Goal: Task Accomplishment & Management: Use online tool/utility

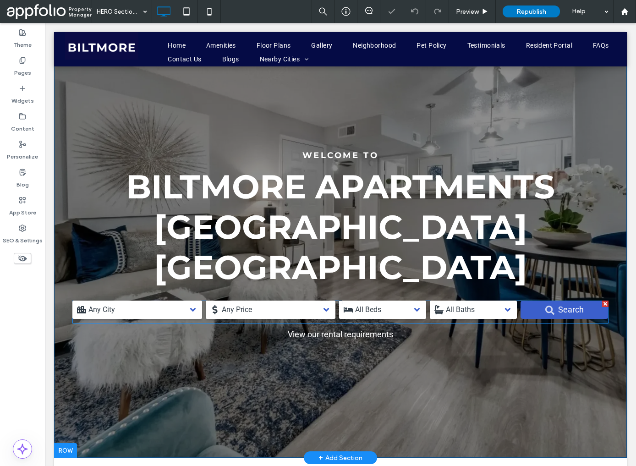
click at [311, 301] on span at bounding box center [340, 312] width 536 height 23
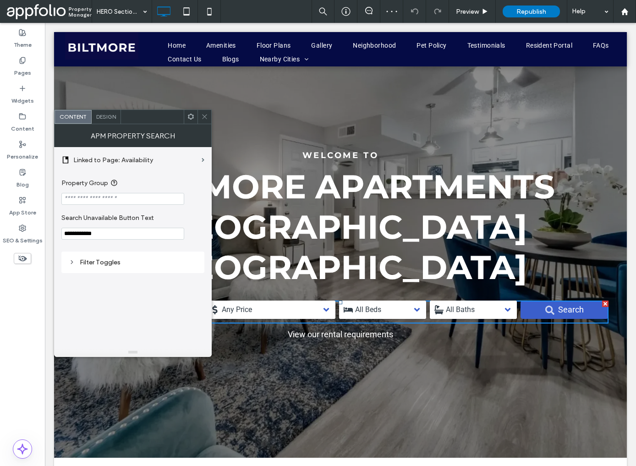
click at [72, 263] on use at bounding box center [72, 262] width 2 height 3
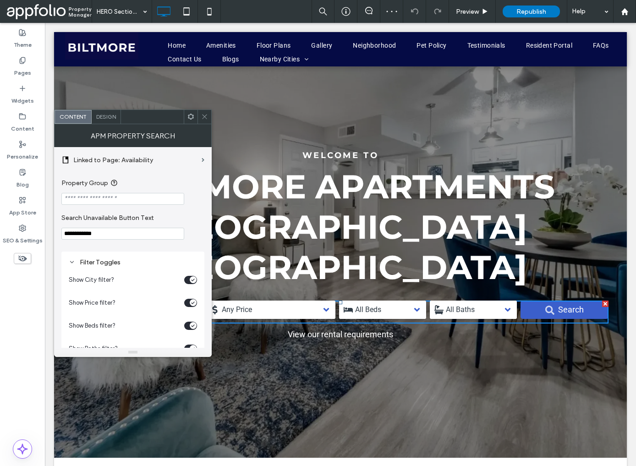
scroll to position [27, 0]
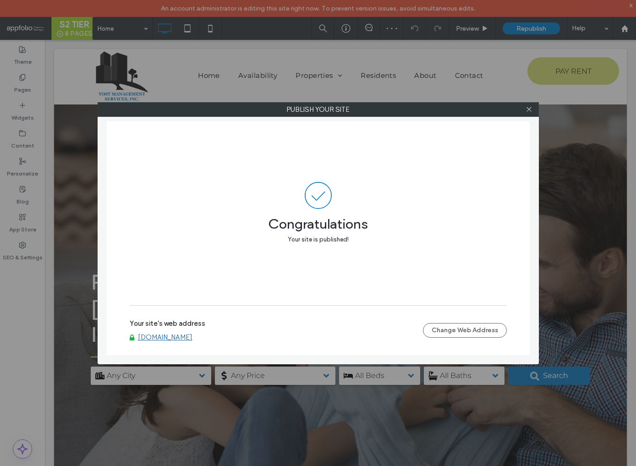
click at [167, 338] on link "[DOMAIN_NAME]" at bounding box center [165, 337] width 55 height 8
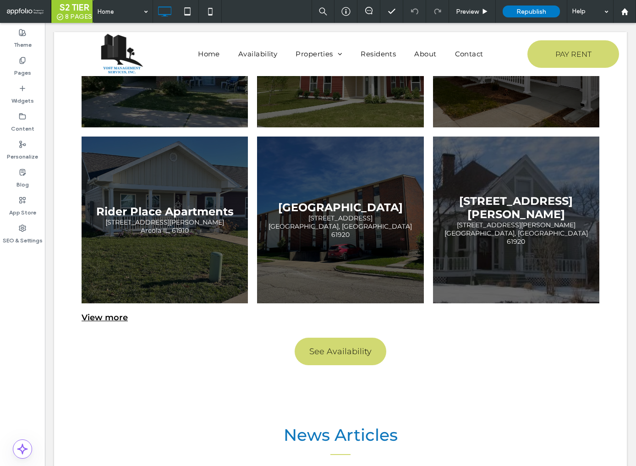
scroll to position [1362, 0]
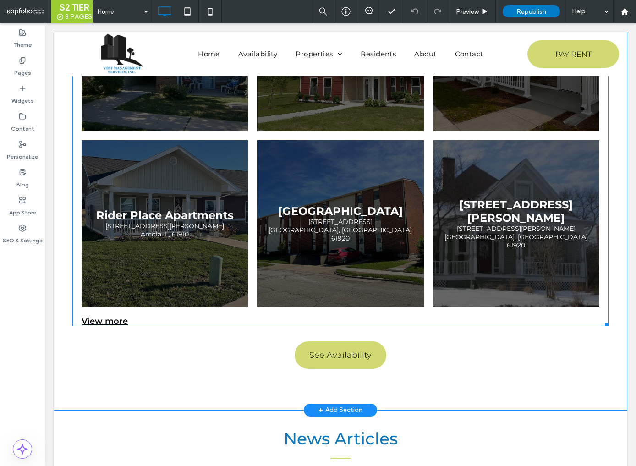
click at [361, 209] on link at bounding box center [340, 223] width 166 height 166
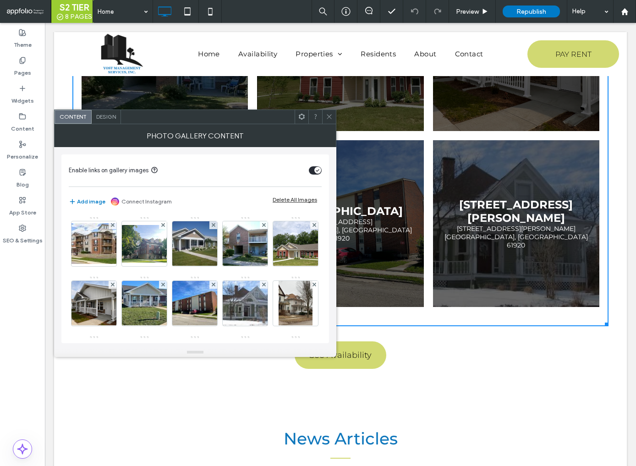
click at [329, 119] on icon at bounding box center [329, 116] width 7 height 7
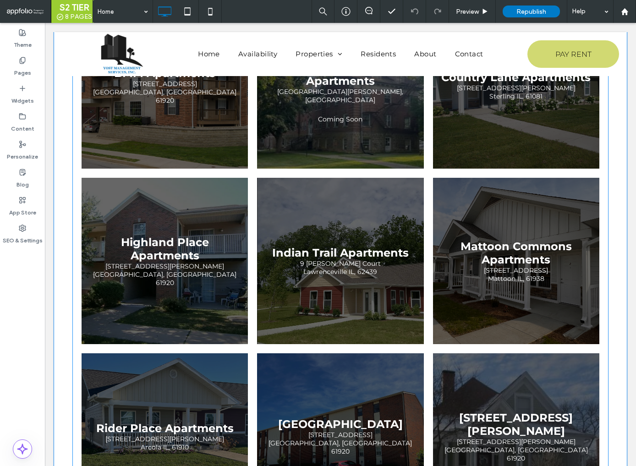
scroll to position [1146, 0]
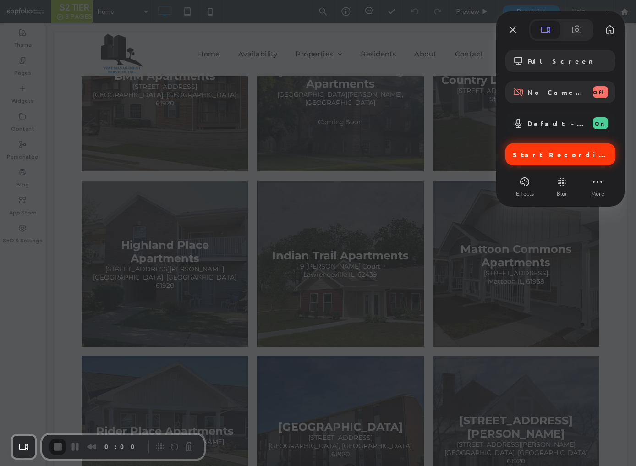
click at [548, 157] on span "Start Recording" at bounding box center [561, 154] width 97 height 8
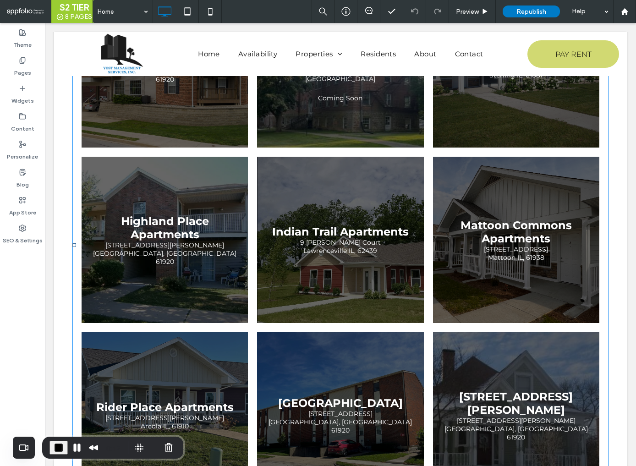
scroll to position [1165, 0]
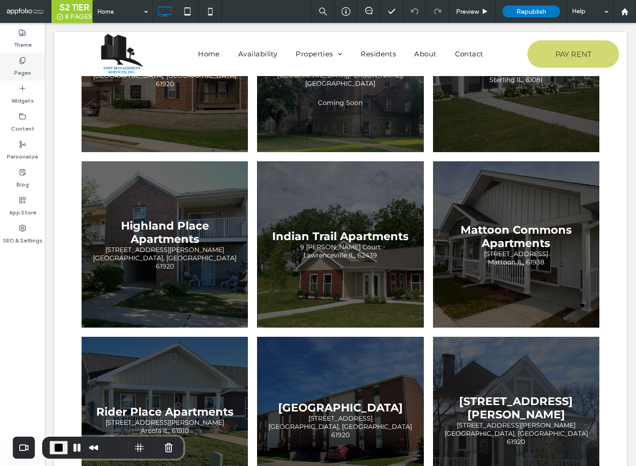
click at [20, 62] on icon at bounding box center [22, 60] width 7 height 7
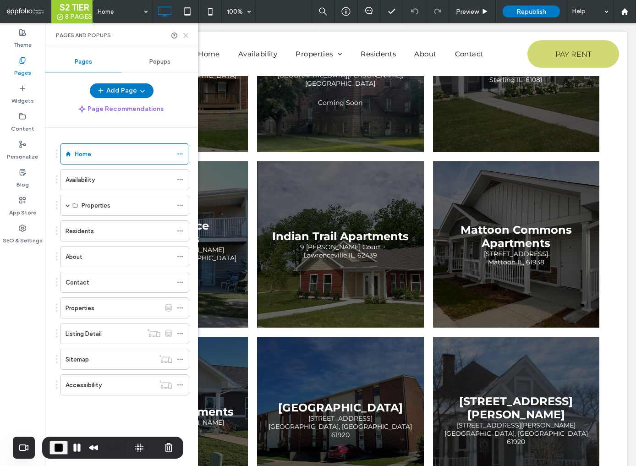
click at [187, 37] on icon at bounding box center [185, 35] width 7 height 7
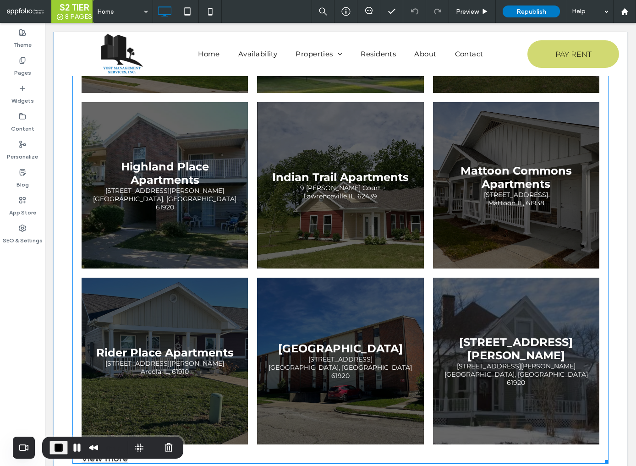
scroll to position [1225, 0]
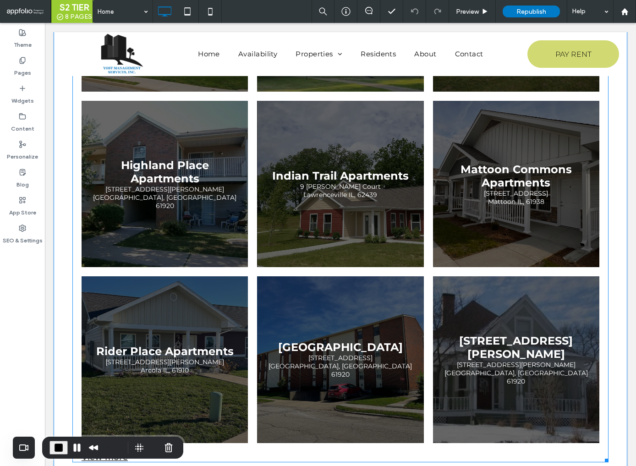
click at [216, 357] on link at bounding box center [165, 359] width 166 height 166
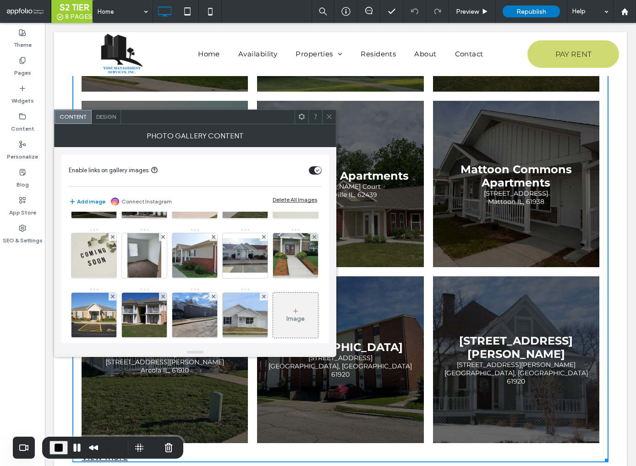
scroll to position [171, 0]
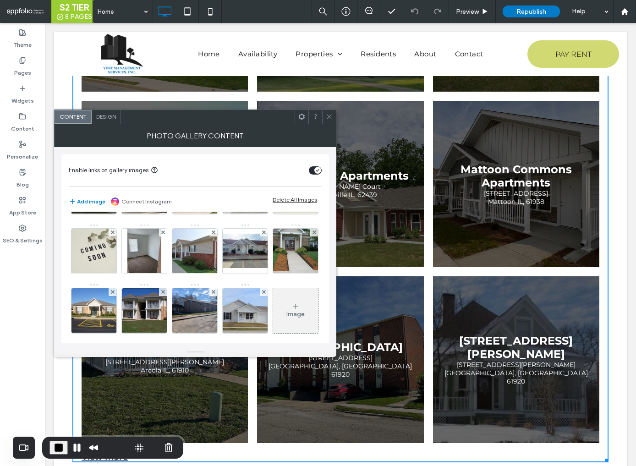
click at [211, 214] on img at bounding box center [245, 191] width 68 height 45
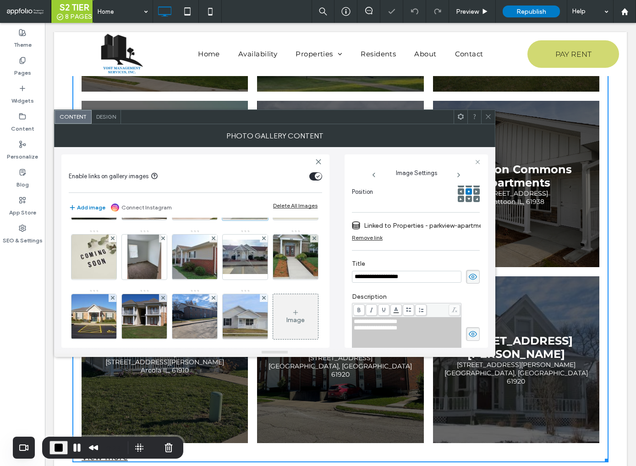
scroll to position [0, 0]
click at [161, 220] on img at bounding box center [195, 197] width 68 height 45
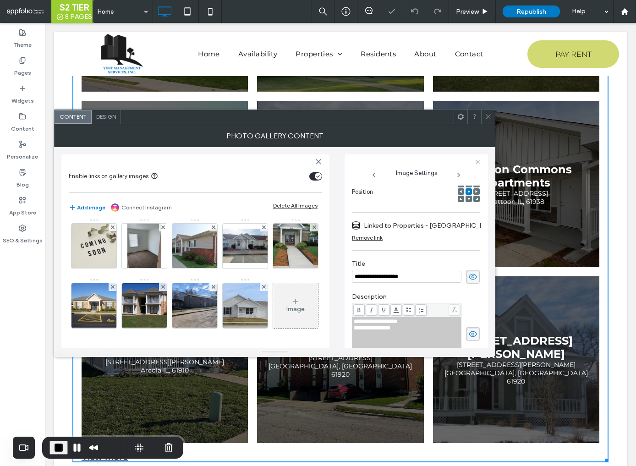
scroll to position [206, 0]
click at [127, 269] on img at bounding box center [144, 246] width 34 height 45
click at [161, 269] on img at bounding box center [194, 246] width 67 height 45
click at [209, 263] on img at bounding box center [245, 246] width 73 height 34
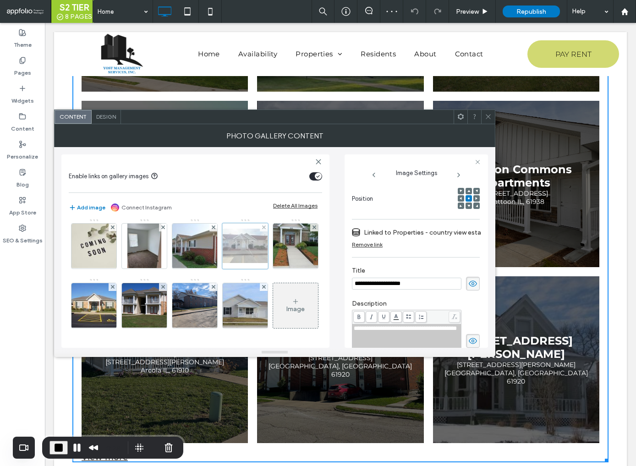
scroll to position [142, 0]
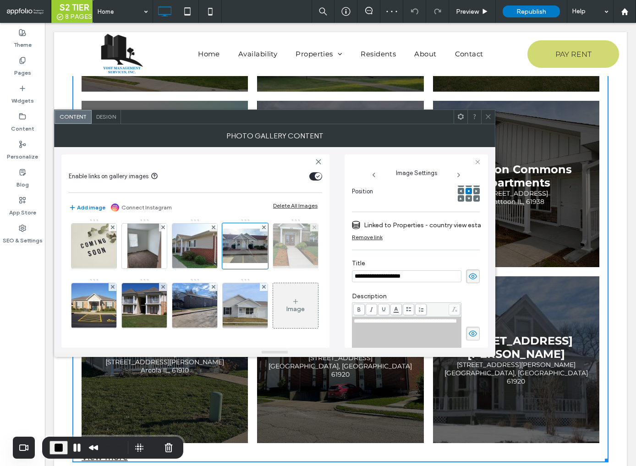
click at [266, 269] on img at bounding box center [296, 246] width 60 height 45
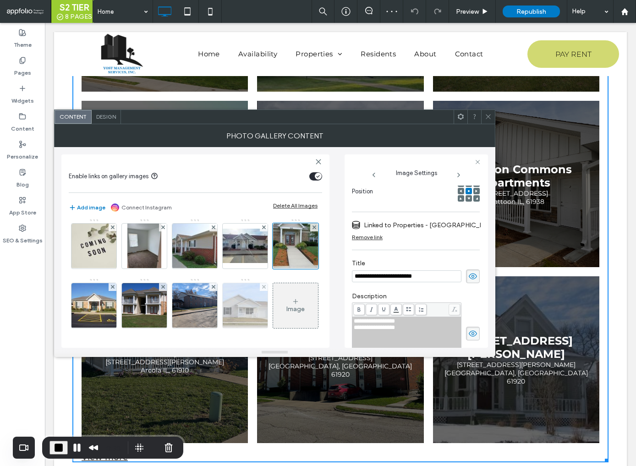
click at [238, 291] on img at bounding box center [245, 305] width 68 height 45
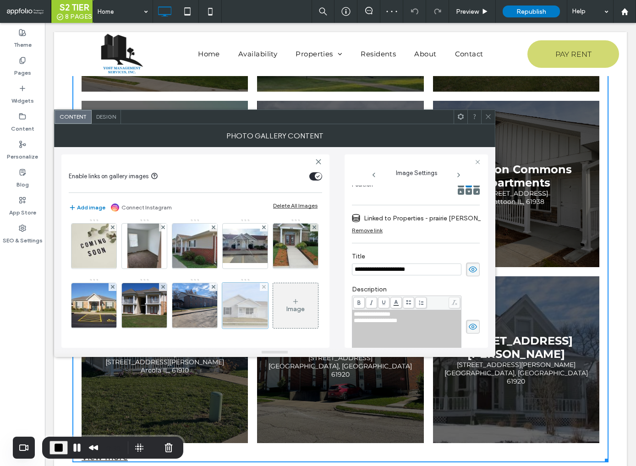
scroll to position [134, 0]
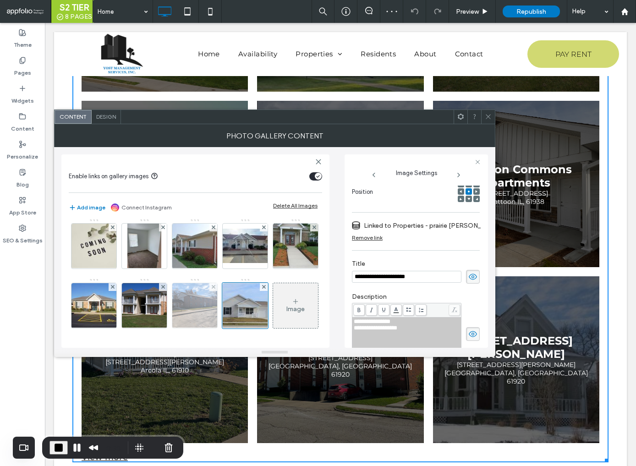
click at [184, 289] on img at bounding box center [195, 305] width 60 height 45
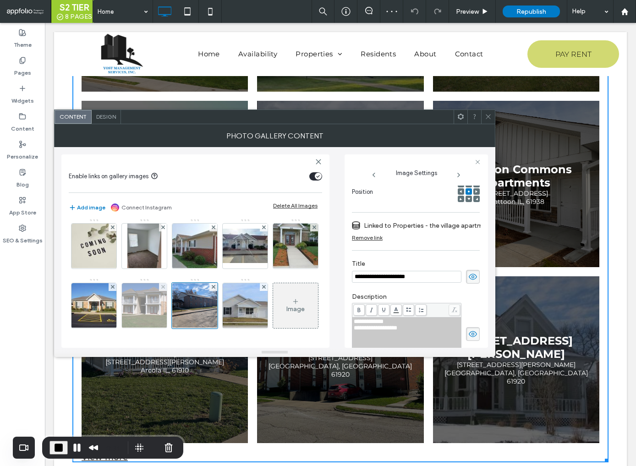
click at [143, 284] on img at bounding box center [144, 305] width 67 height 45
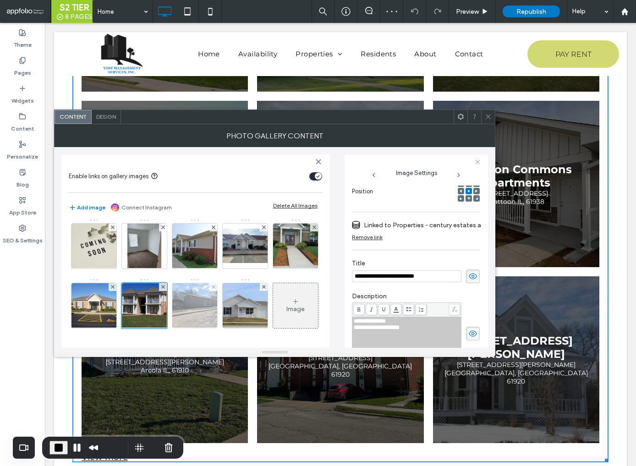
click at [191, 283] on img at bounding box center [195, 305] width 60 height 45
click at [368, 324] on span "**********" at bounding box center [369, 321] width 30 height 6
click at [357, 320] on span "**********" at bounding box center [369, 321] width 30 height 6
click at [429, 274] on input "**********" at bounding box center [407, 277] width 110 height 12
click at [488, 117] on use at bounding box center [488, 117] width 5 height 5
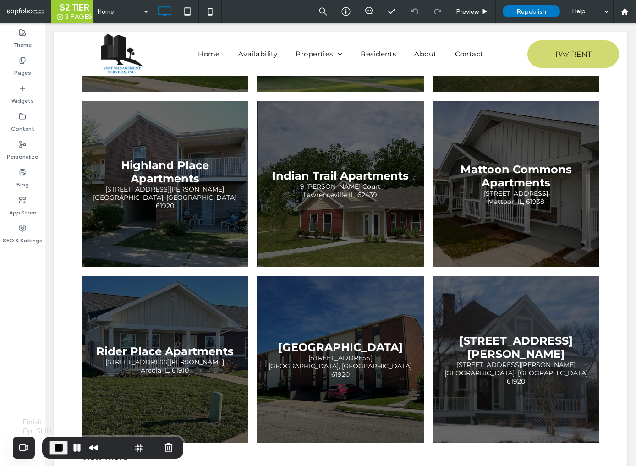
click at [60, 447] on span "End Recording" at bounding box center [58, 447] width 11 height 11
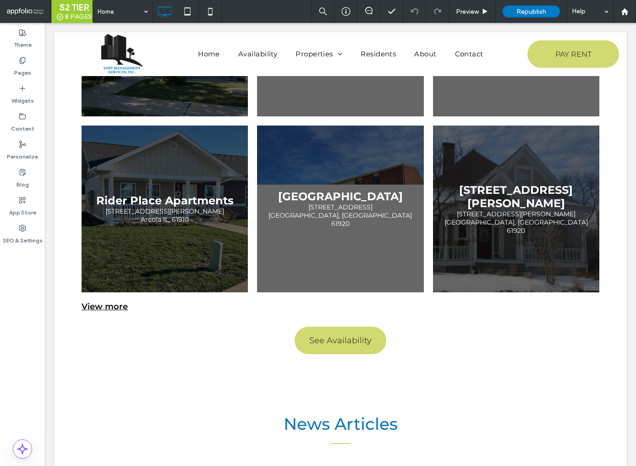
scroll to position [1353, 0]
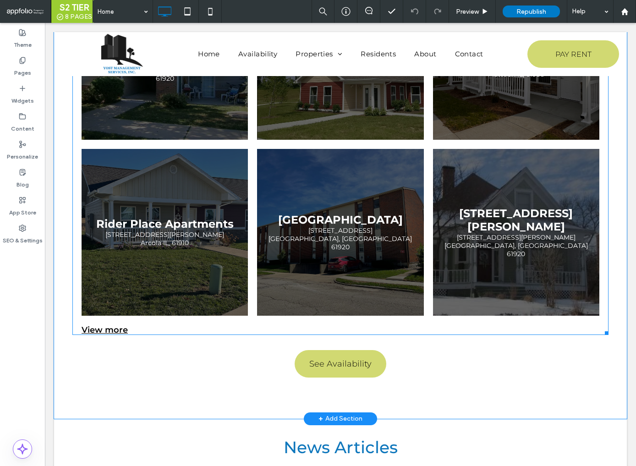
click at [368, 176] on link at bounding box center [340, 232] width 166 height 166
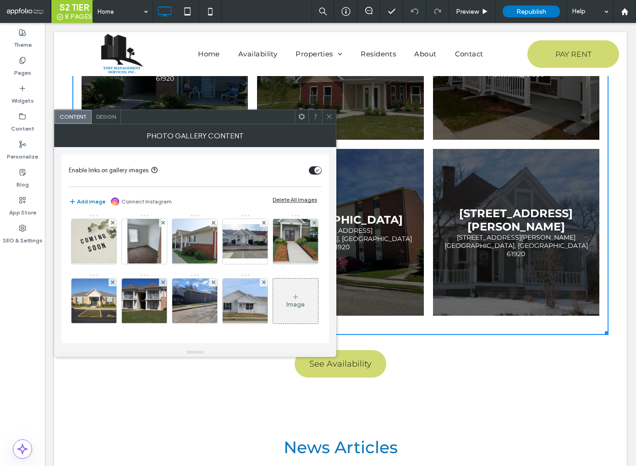
scroll to position [299, 0]
click at [186, 279] on img at bounding box center [195, 301] width 60 height 45
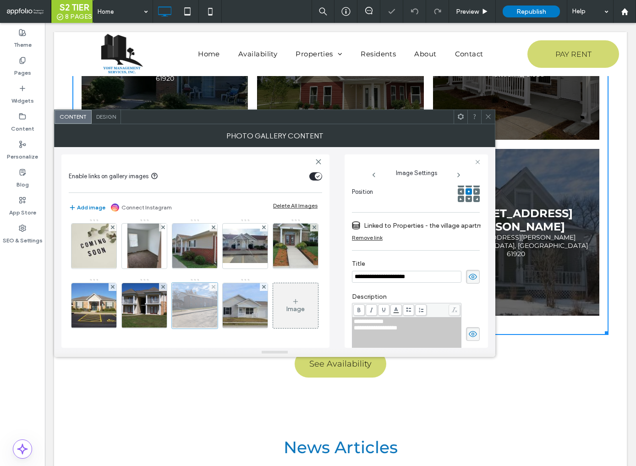
scroll to position [0, 0]
click at [356, 324] on span "**********" at bounding box center [369, 321] width 30 height 6
click at [427, 278] on input "**********" at bounding box center [407, 277] width 110 height 12
click at [486, 119] on icon at bounding box center [488, 116] width 7 height 7
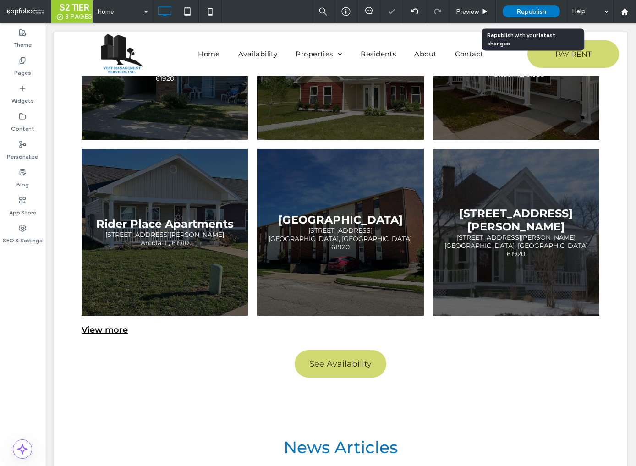
click at [527, 13] on span "Republish" at bounding box center [531, 12] width 30 height 8
